Goal: Information Seeking & Learning: Learn about a topic

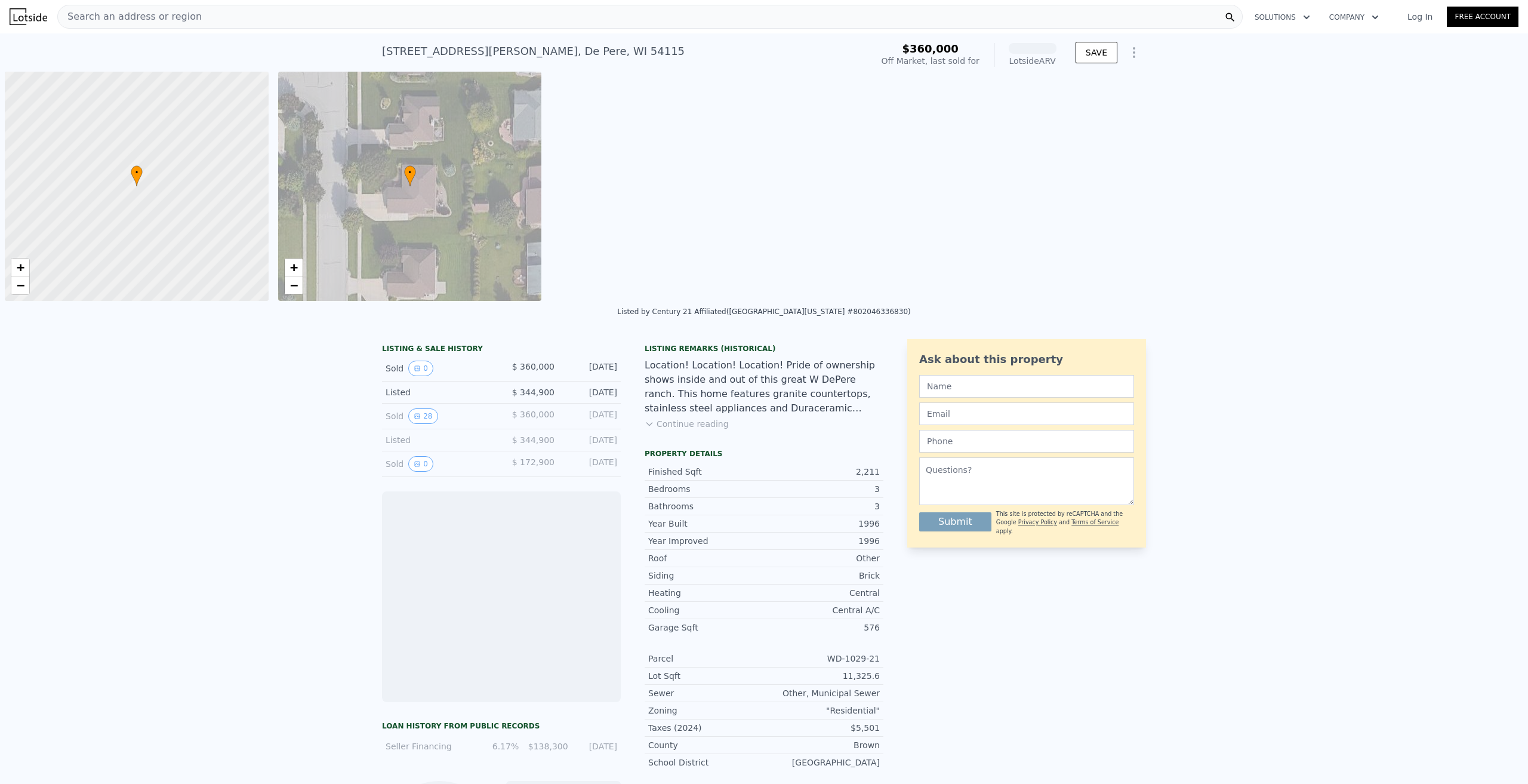
scroll to position [0, 5]
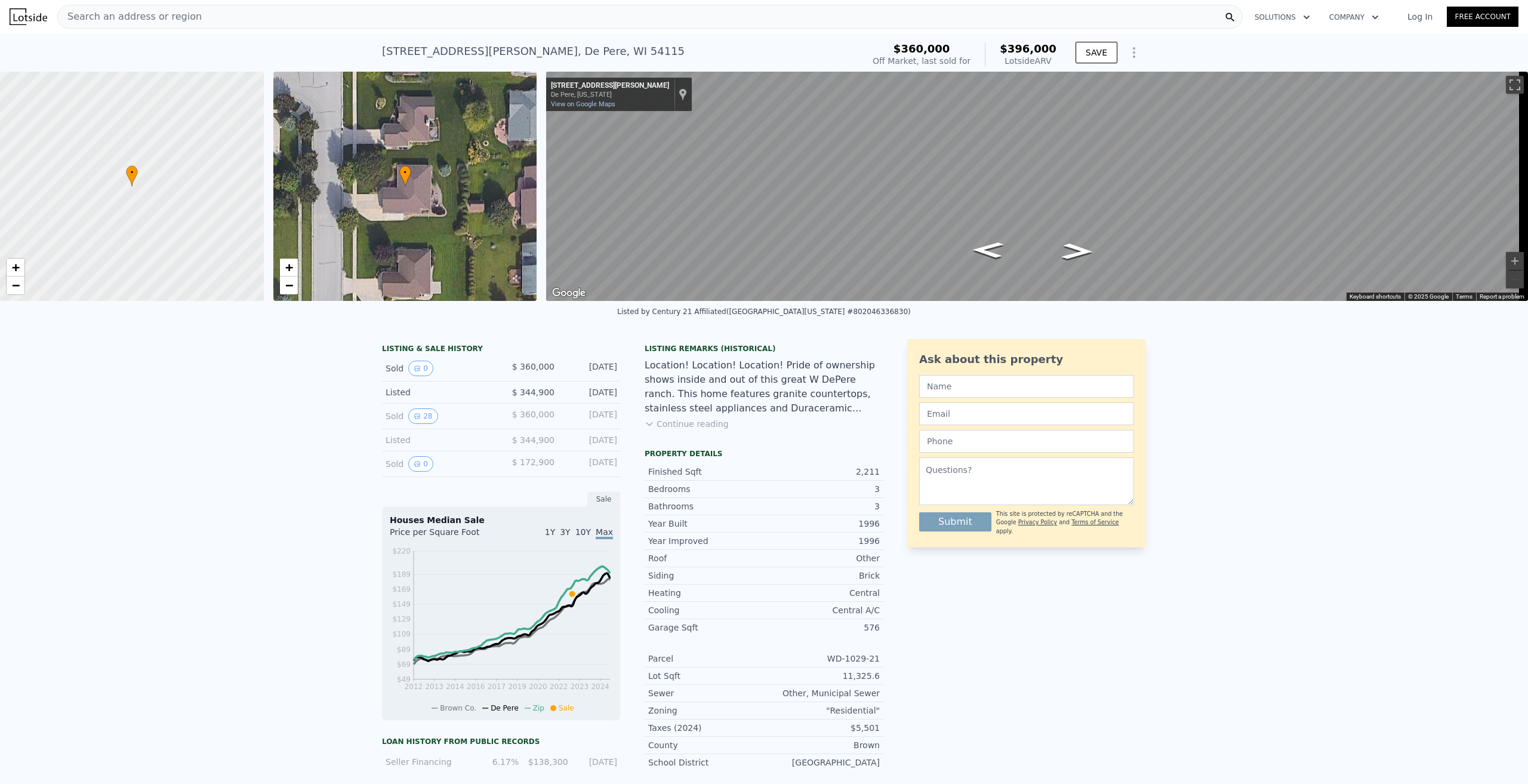
click at [677, 430] on button "Continue reading" at bounding box center [687, 423] width 84 height 12
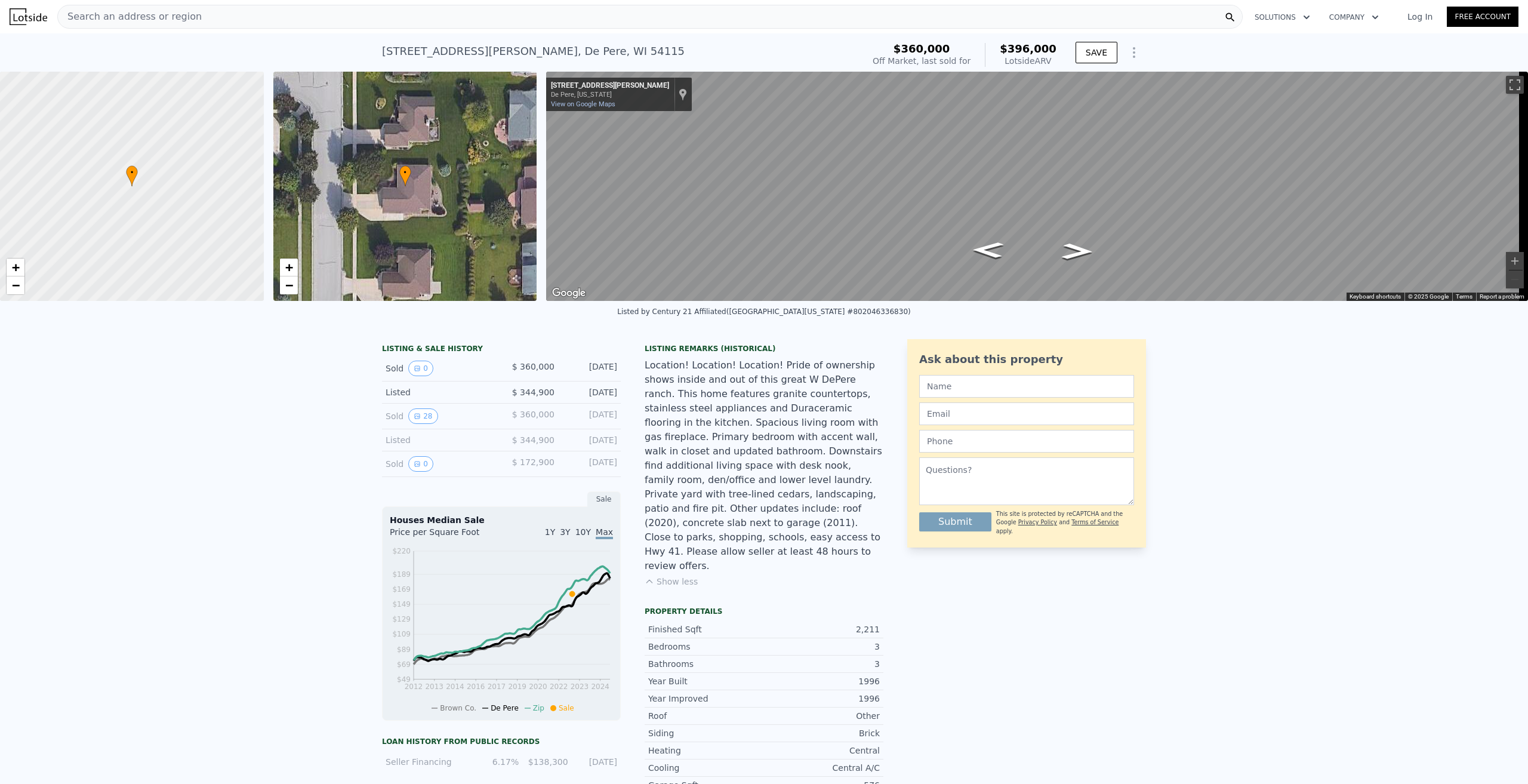
click at [685, 437] on div "Location! Location! Location! Pride of ownership shows inside and out of this g…" at bounding box center [764, 465] width 239 height 215
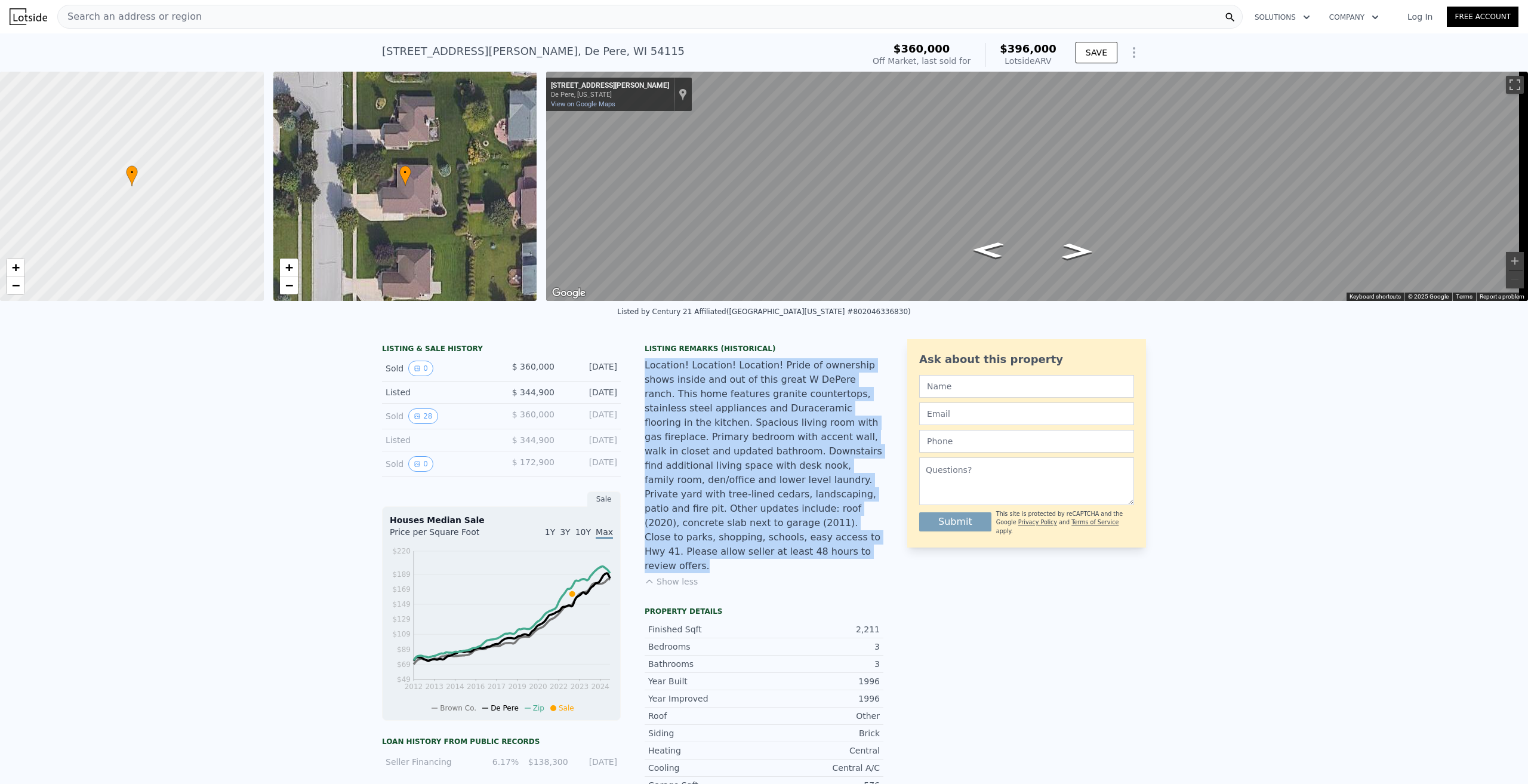
click at [685, 437] on div "Location! Location! Location! Pride of ownership shows inside and out of this g…" at bounding box center [764, 465] width 239 height 215
click at [744, 434] on div "Location! Location! Location! Pride of ownership shows inside and out of this g…" at bounding box center [764, 465] width 239 height 215
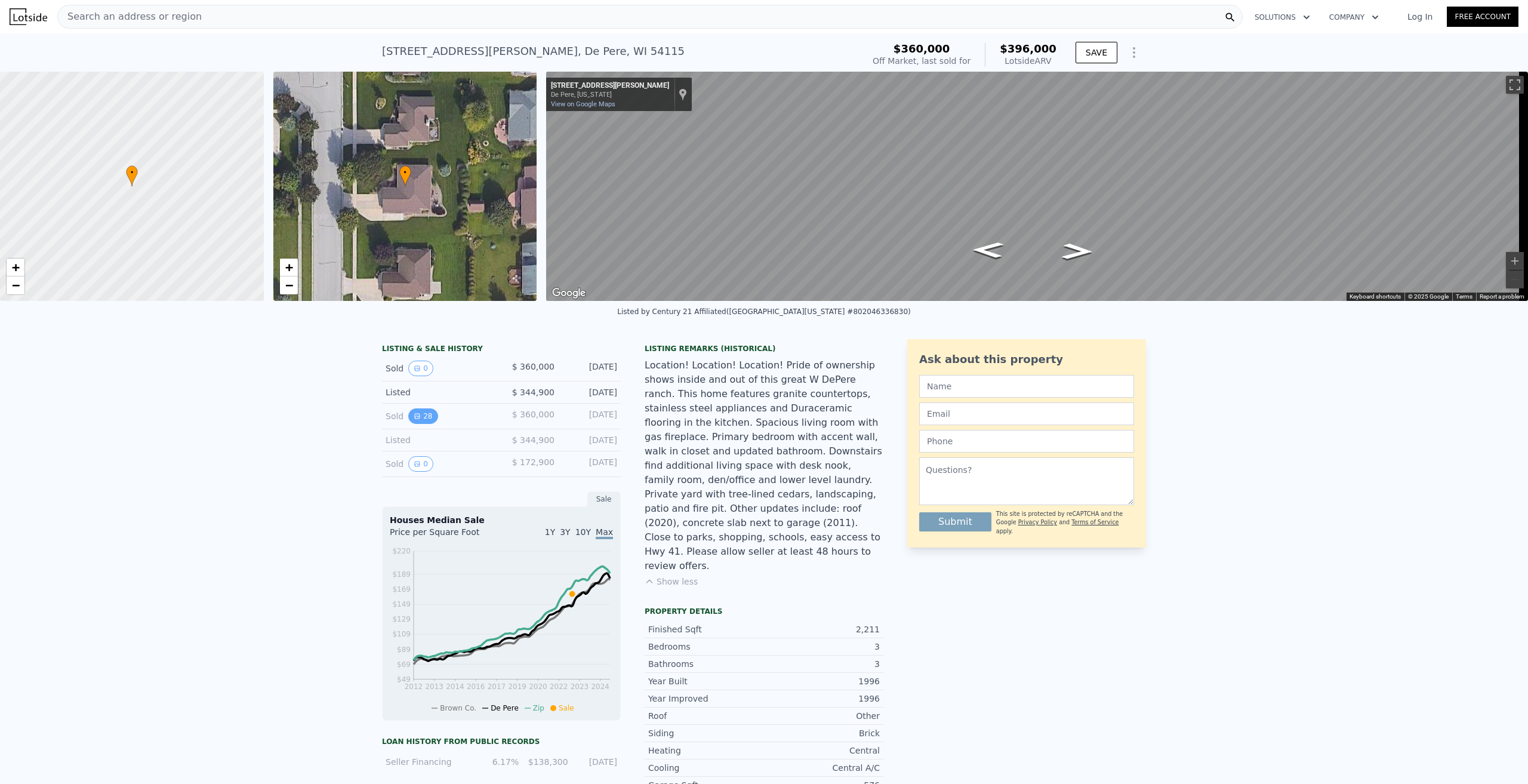
click at [418, 423] on button "28" at bounding box center [423, 415] width 29 height 15
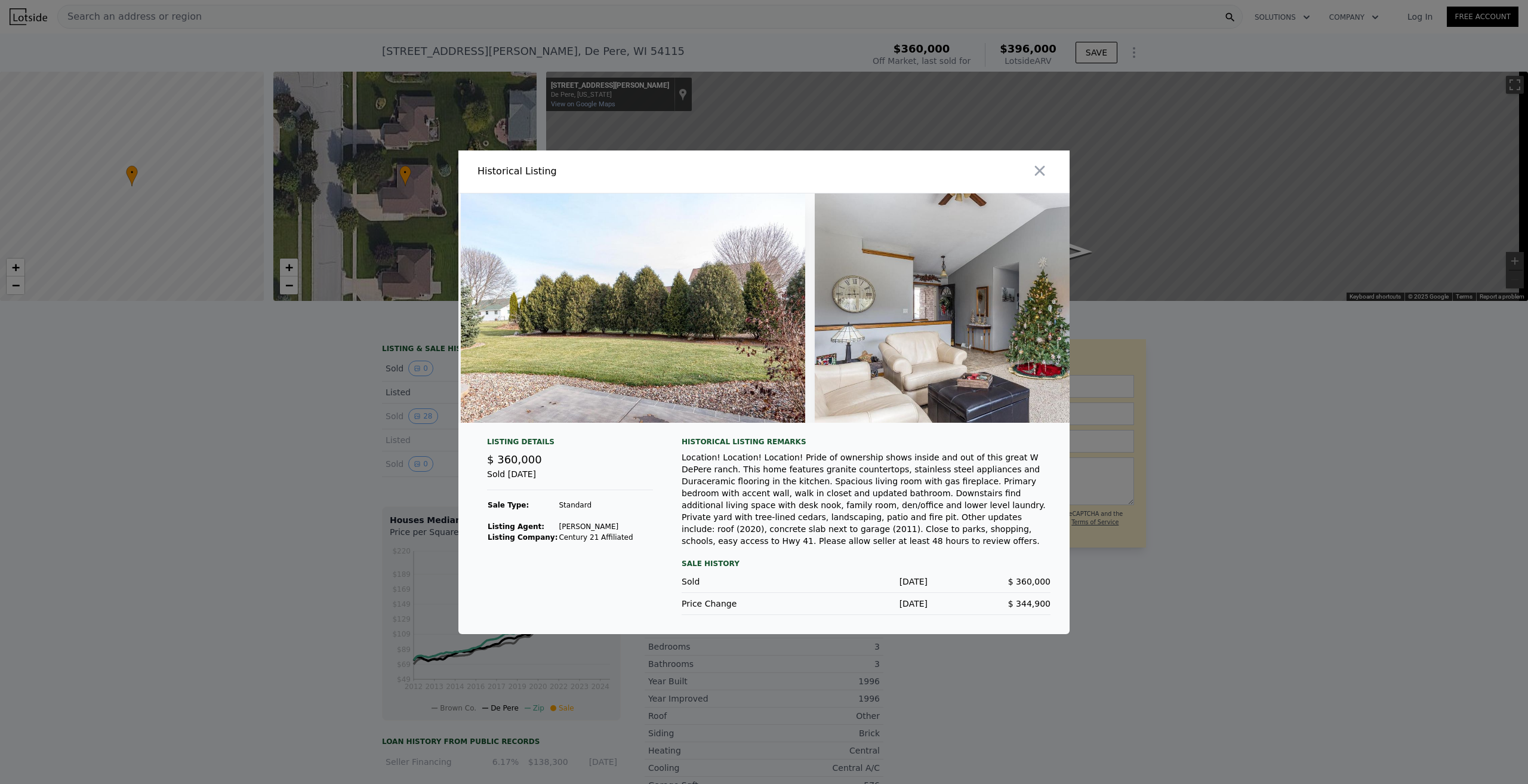
scroll to position [0, 0]
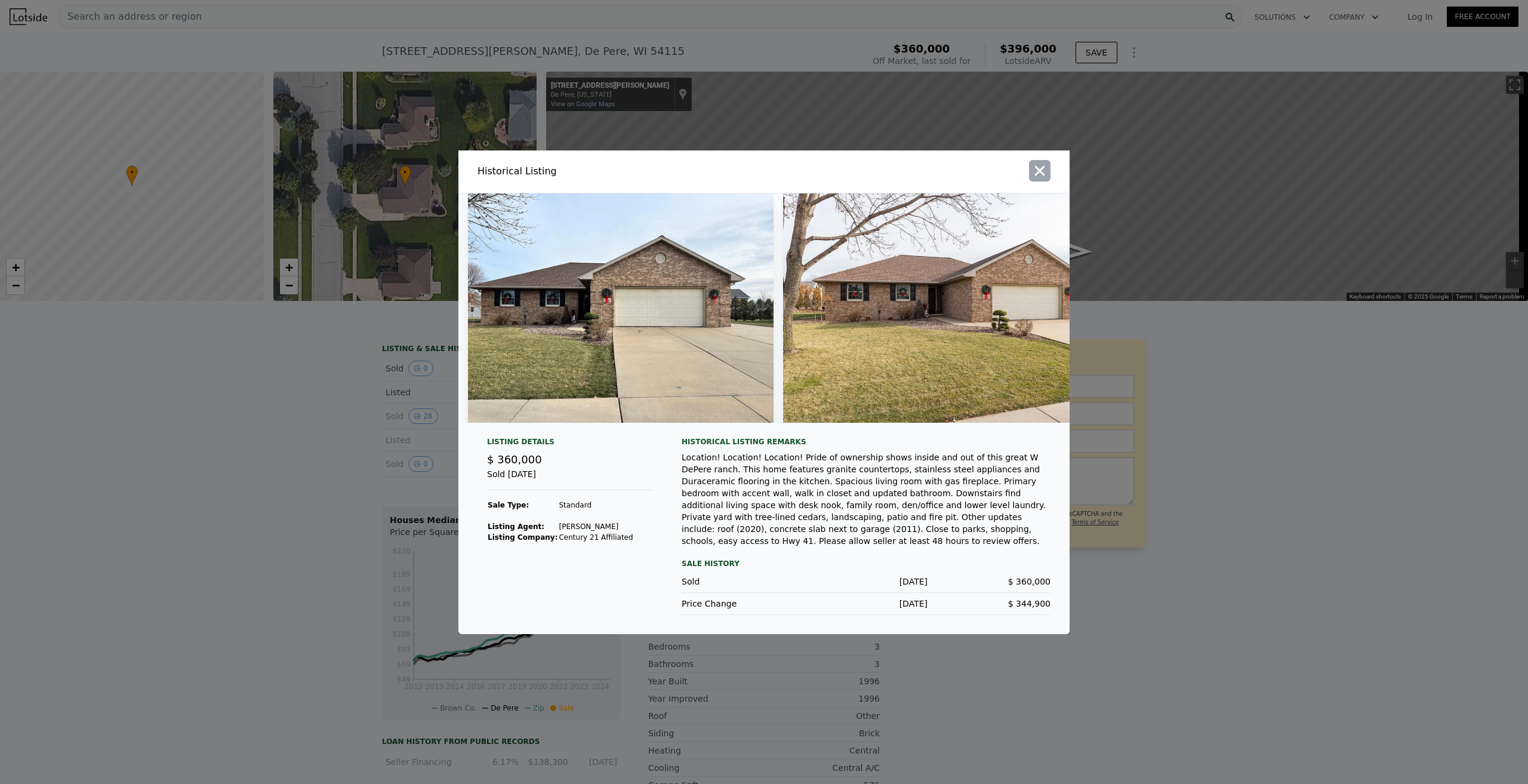
click at [1034, 172] on icon "button" at bounding box center [1039, 170] width 16 height 16
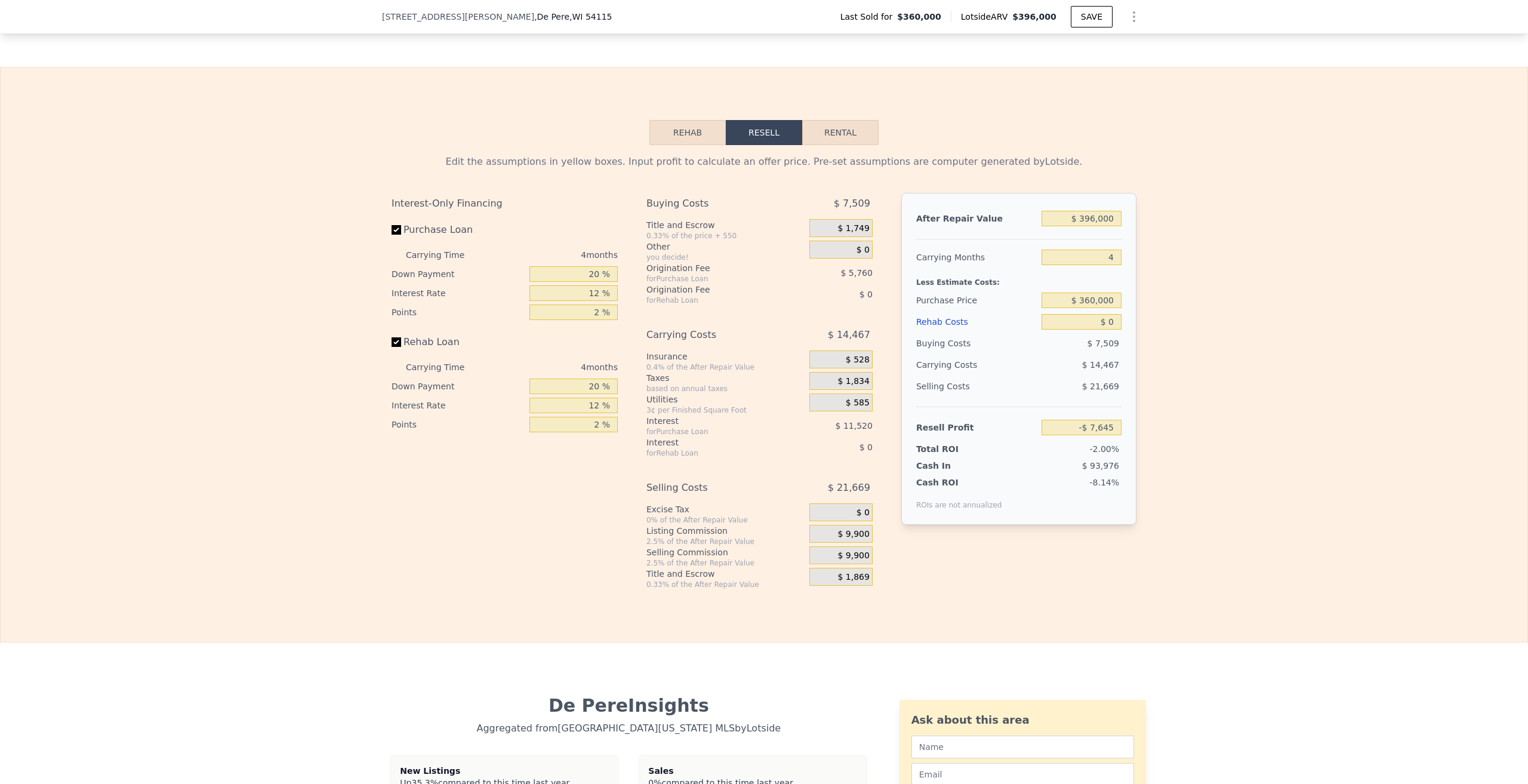
scroll to position [1726, 0]
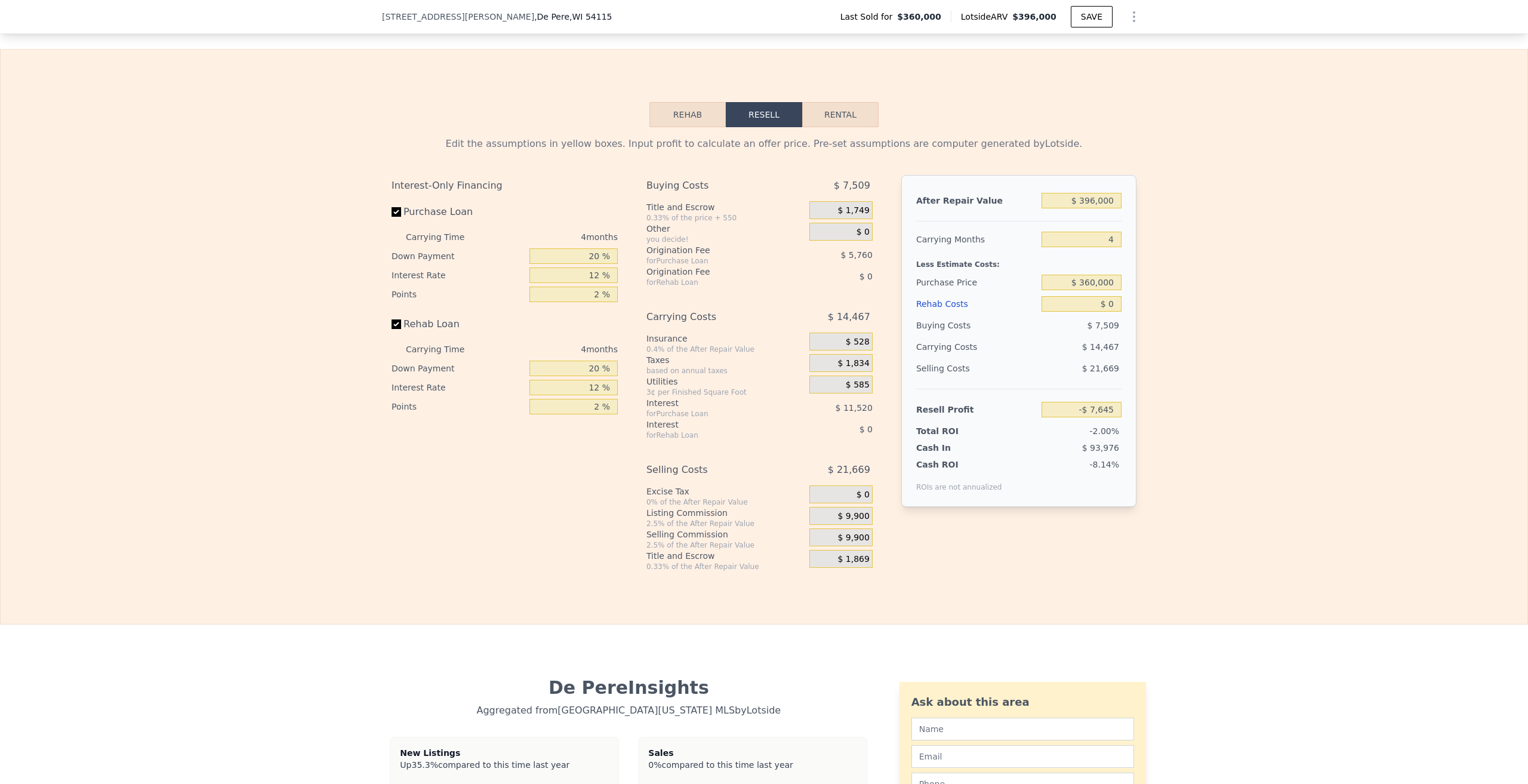
click at [691, 112] on button "Rehab" at bounding box center [688, 115] width 76 height 25
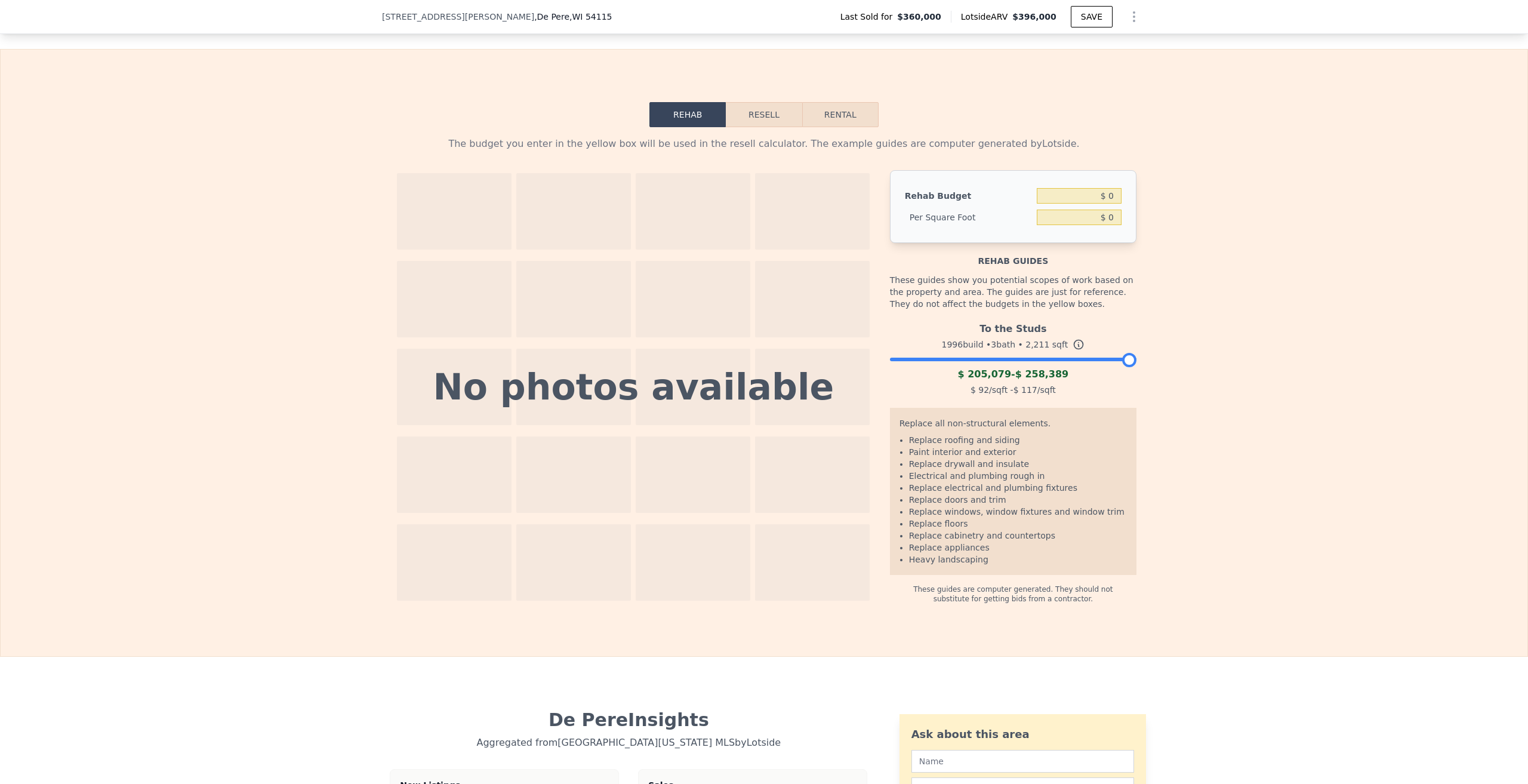
click at [749, 118] on button "Resell" at bounding box center [763, 115] width 76 height 25
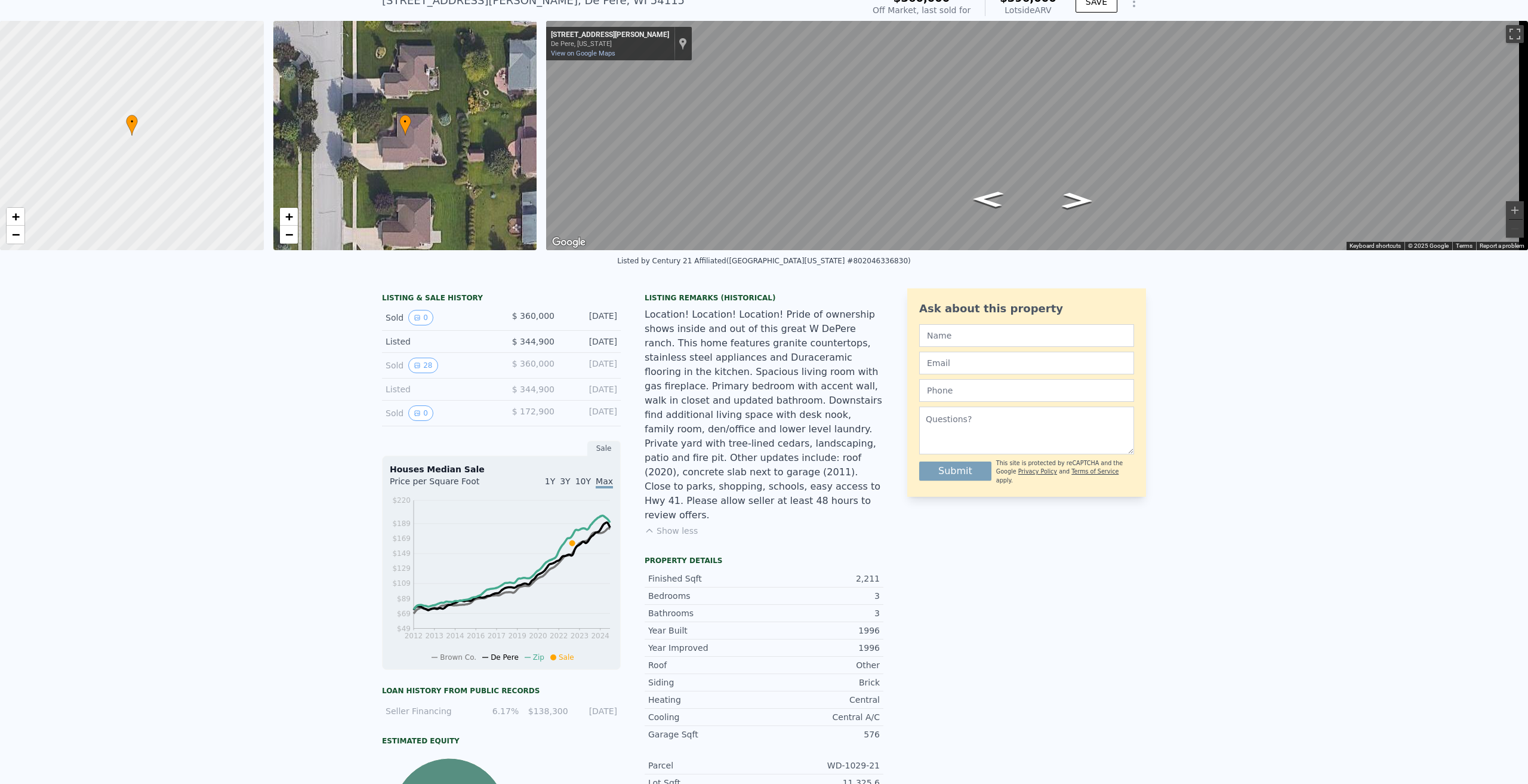
scroll to position [235, 0]
